Goal: Check status: Check status

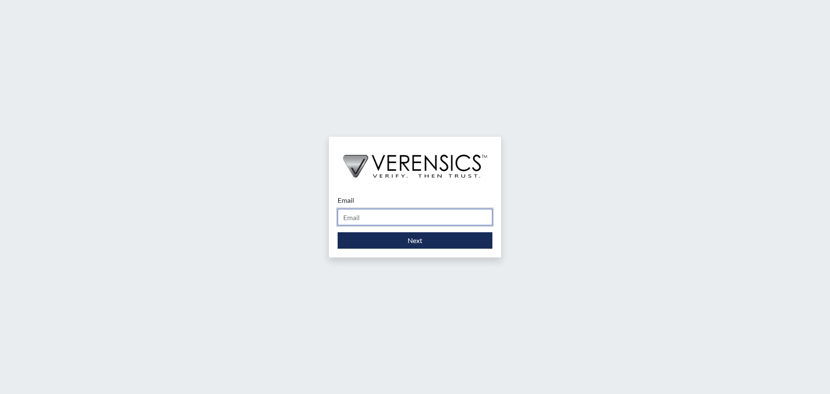
click at [369, 216] on input "Email" at bounding box center [415, 217] width 155 height 16
type input "[PERSON_NAME][EMAIL_ADDRESS][PERSON_NAME][DOMAIN_NAME]"
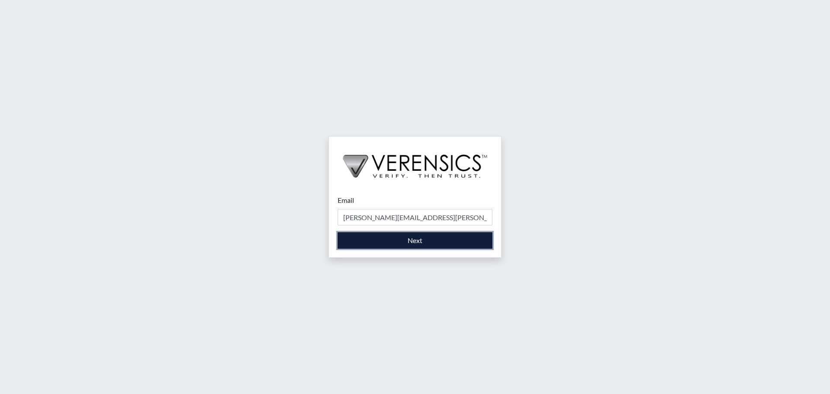
click at [411, 239] on button "Next" at bounding box center [415, 240] width 155 height 16
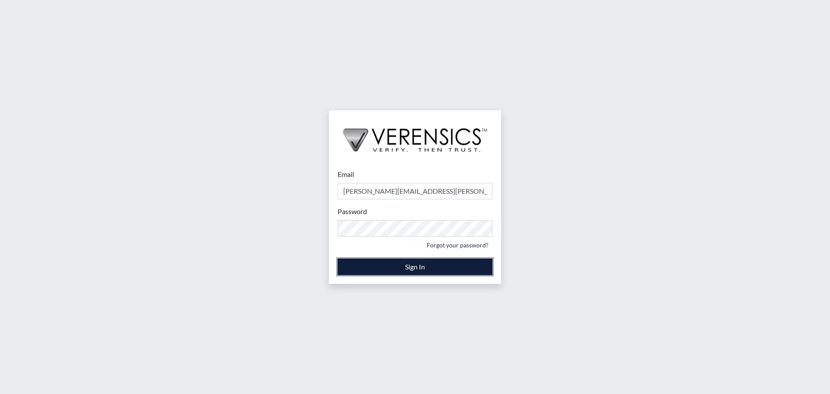
click at [394, 262] on button "Sign In" at bounding box center [415, 267] width 155 height 16
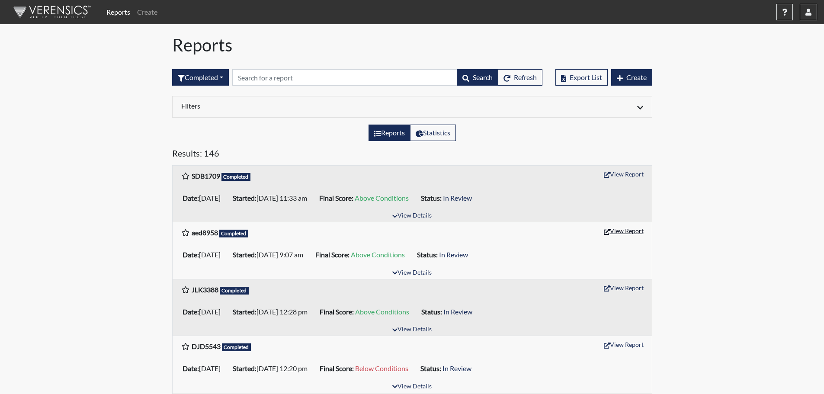
click at [621, 232] on button "View Report" at bounding box center [624, 230] width 48 height 13
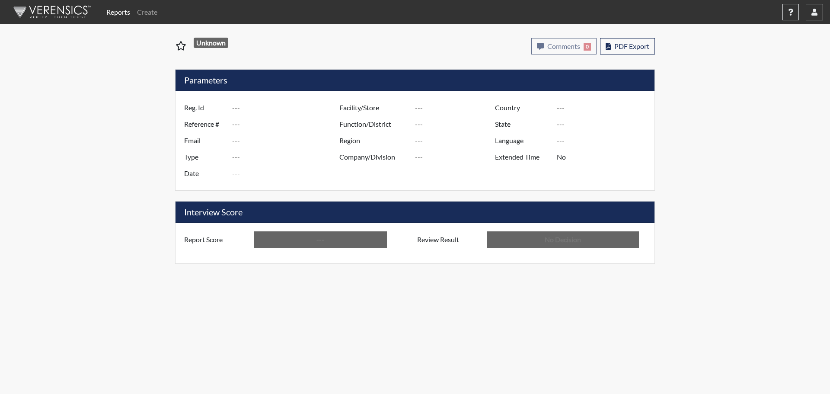
type input "aed8958"
type input "50942"
type input "---"
type input "Corrections Pre-Employment"
type input "Aug 26, 2025"
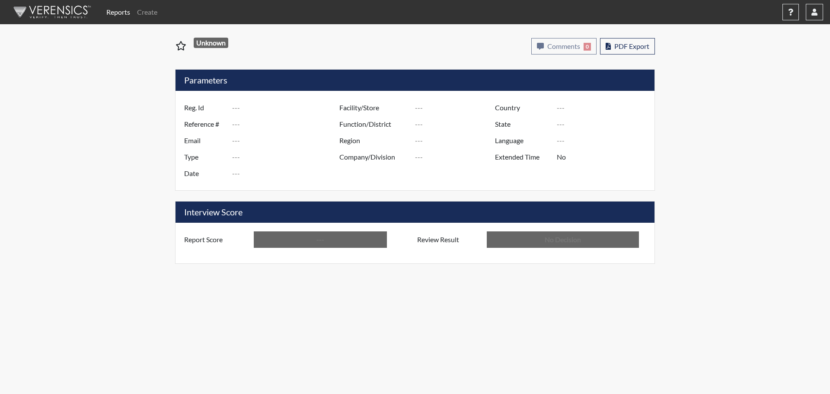
type input "[PERSON_NAME]"
type input "[GEOGRAPHIC_DATA]"
type input "[US_STATE]"
type input "English"
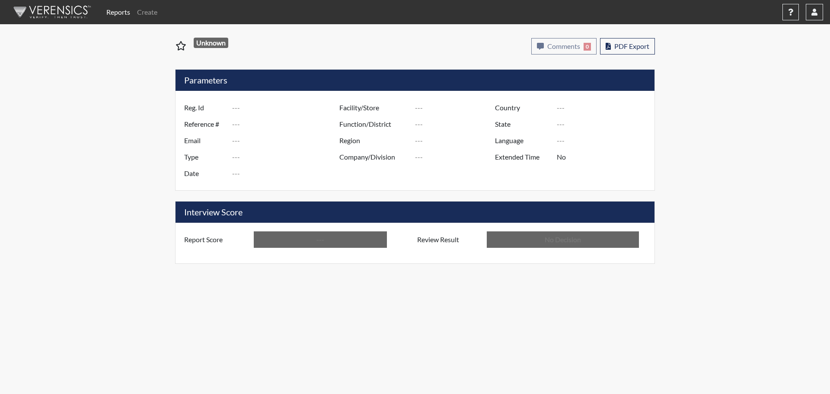
type input "Above Conditions"
type input "In Review"
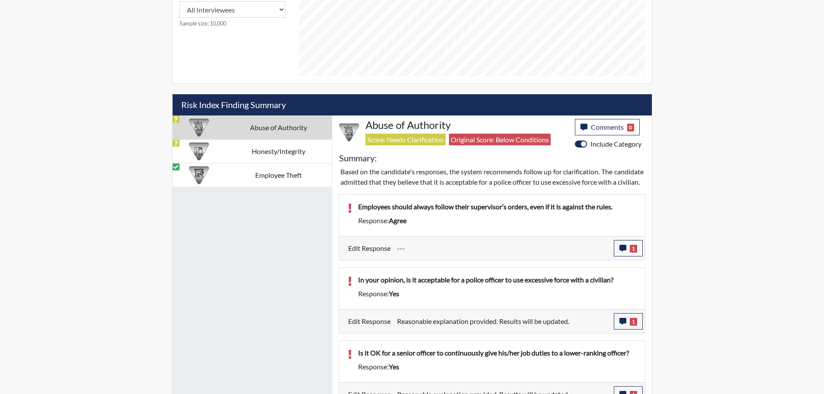
scroll to position [432, 0]
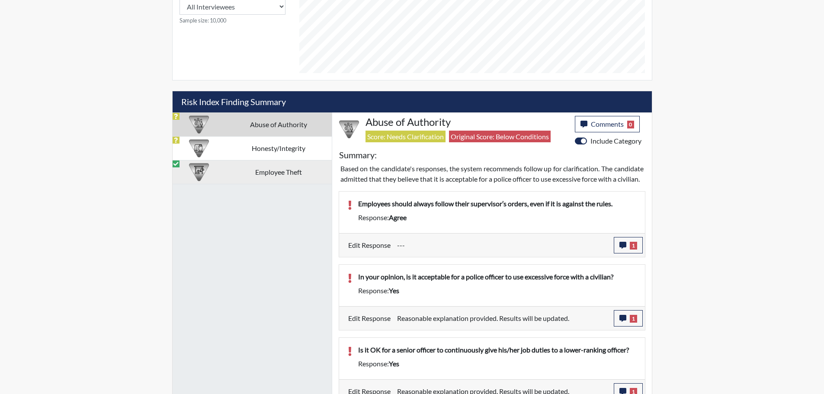
click at [261, 172] on td "Employee Theft" at bounding box center [278, 172] width 106 height 24
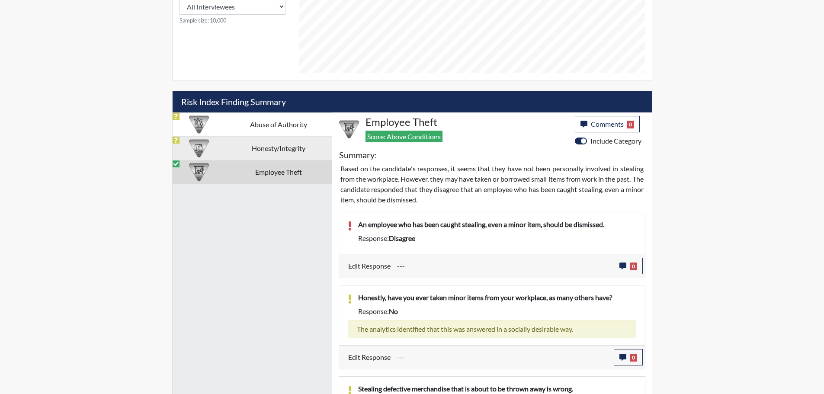
click at [263, 141] on td "Honesty/Integrity" at bounding box center [278, 148] width 106 height 24
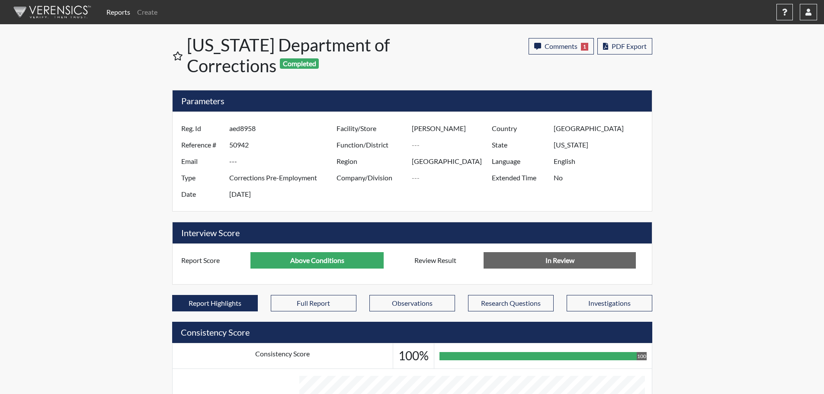
scroll to position [432282, 432066]
click at [810, 10] on icon "button" at bounding box center [808, 12] width 6 height 7
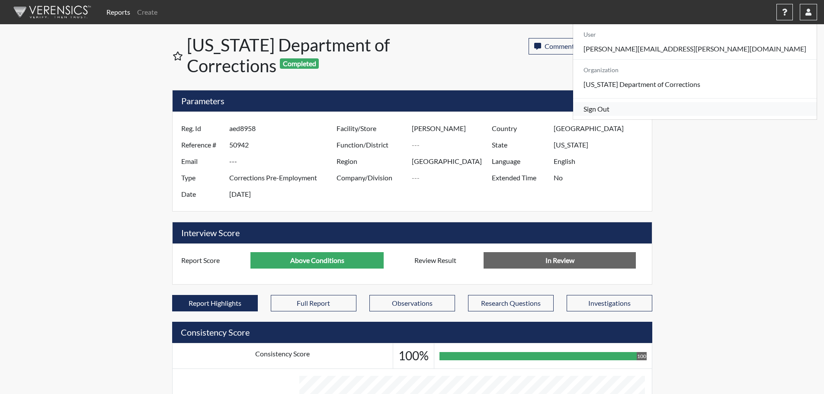
click at [750, 115] on link "Sign Out" at bounding box center [694, 109] width 243 height 14
